Goal: Transaction & Acquisition: Purchase product/service

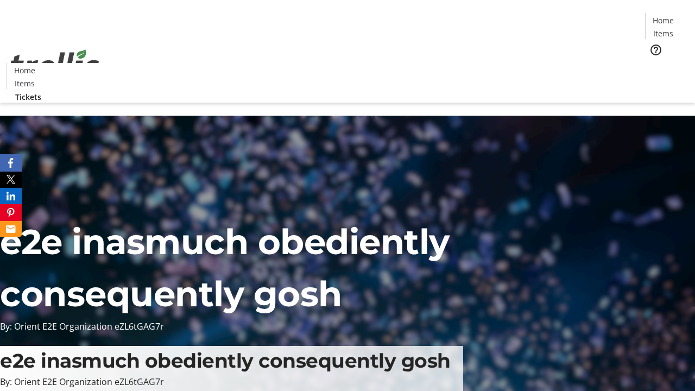
click at [654, 63] on span "Tickets" at bounding box center [667, 68] width 26 height 11
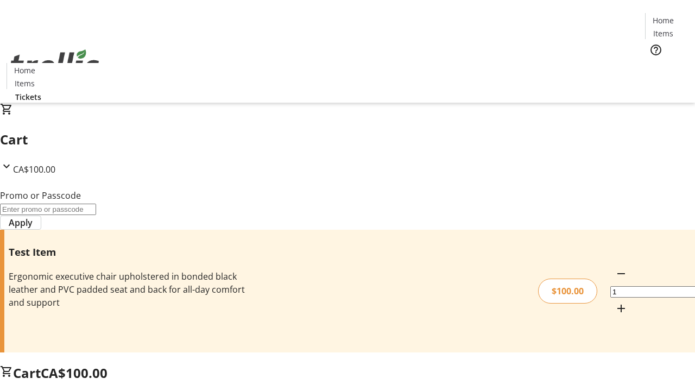
type input "PERCENT"
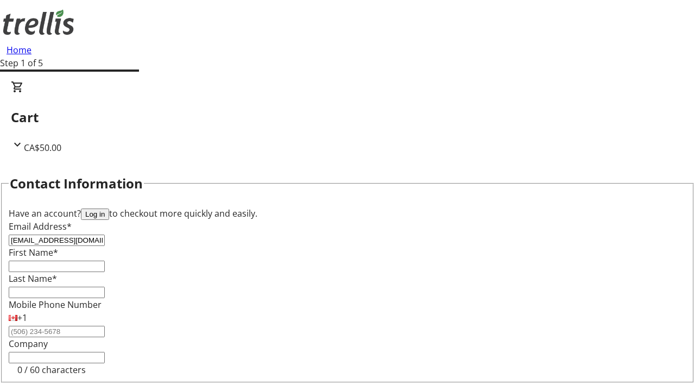
type input "[EMAIL_ADDRESS][DOMAIN_NAME]"
type input "[PERSON_NAME]"
type input "Oberbrunner"
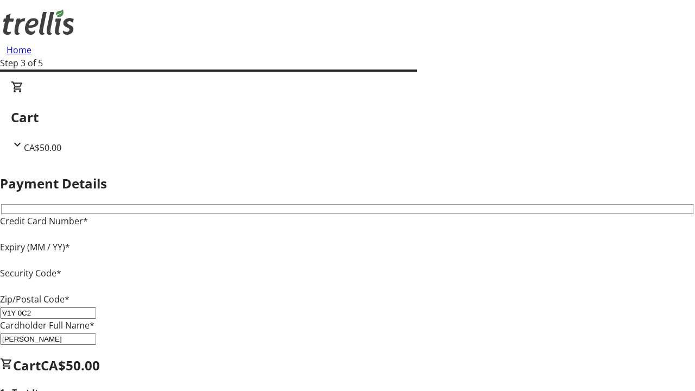
type input "V1Y 0C2"
